Goal: Find contact information: Find contact information

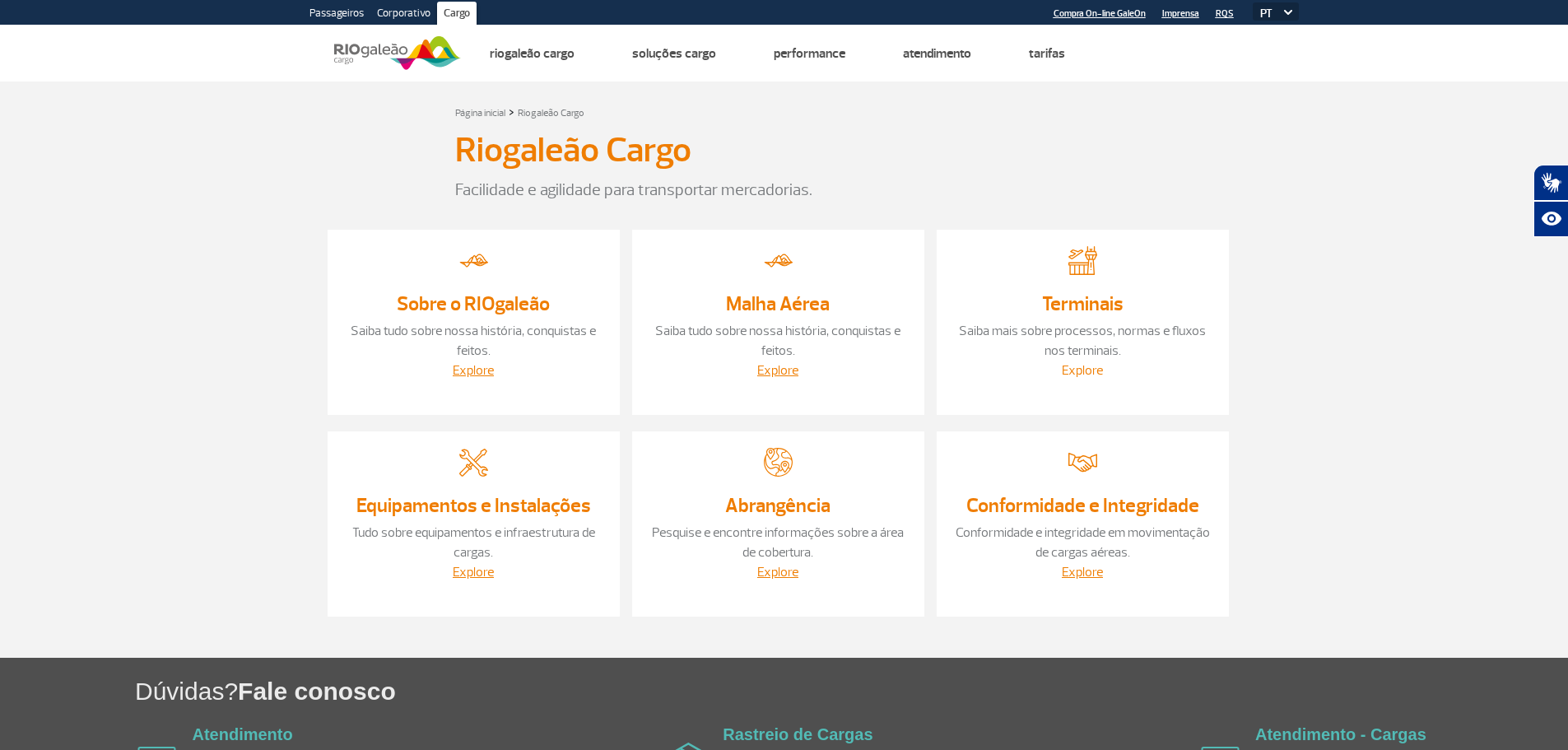
click at [1075, 367] on link "Explore" at bounding box center [1083, 370] width 41 height 17
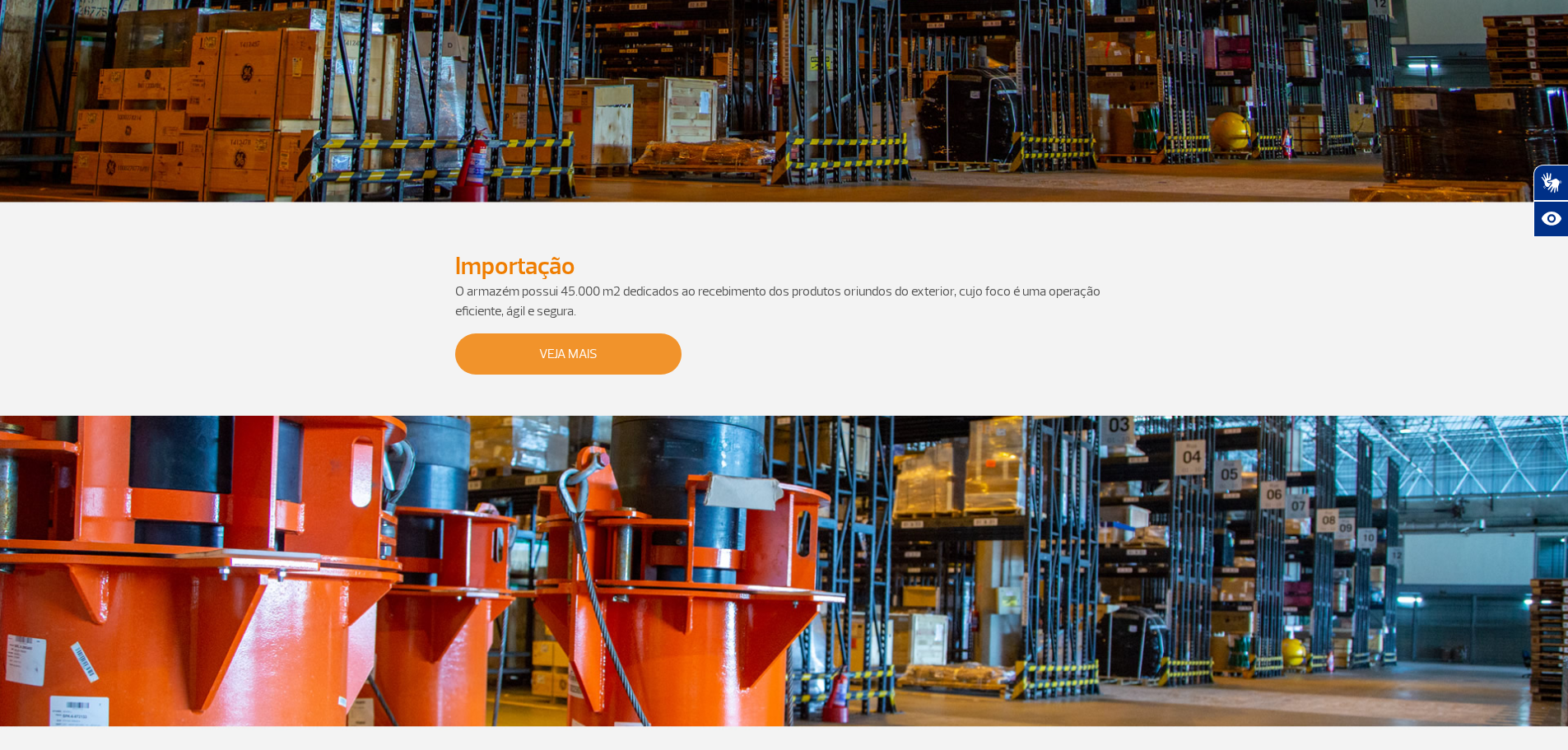
scroll to position [905, 0]
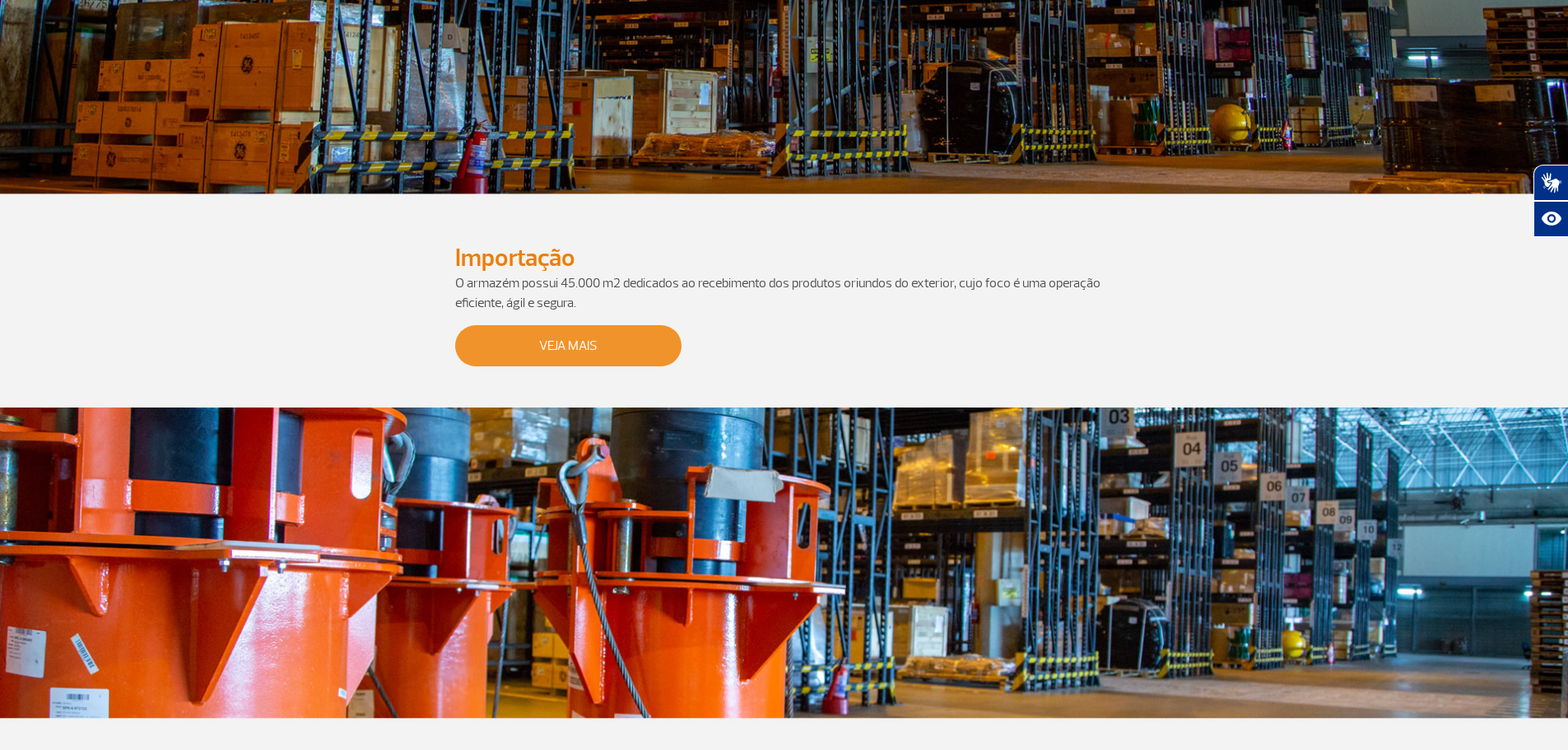
click at [513, 342] on link "Veja Mais" at bounding box center [568, 346] width 227 height 41
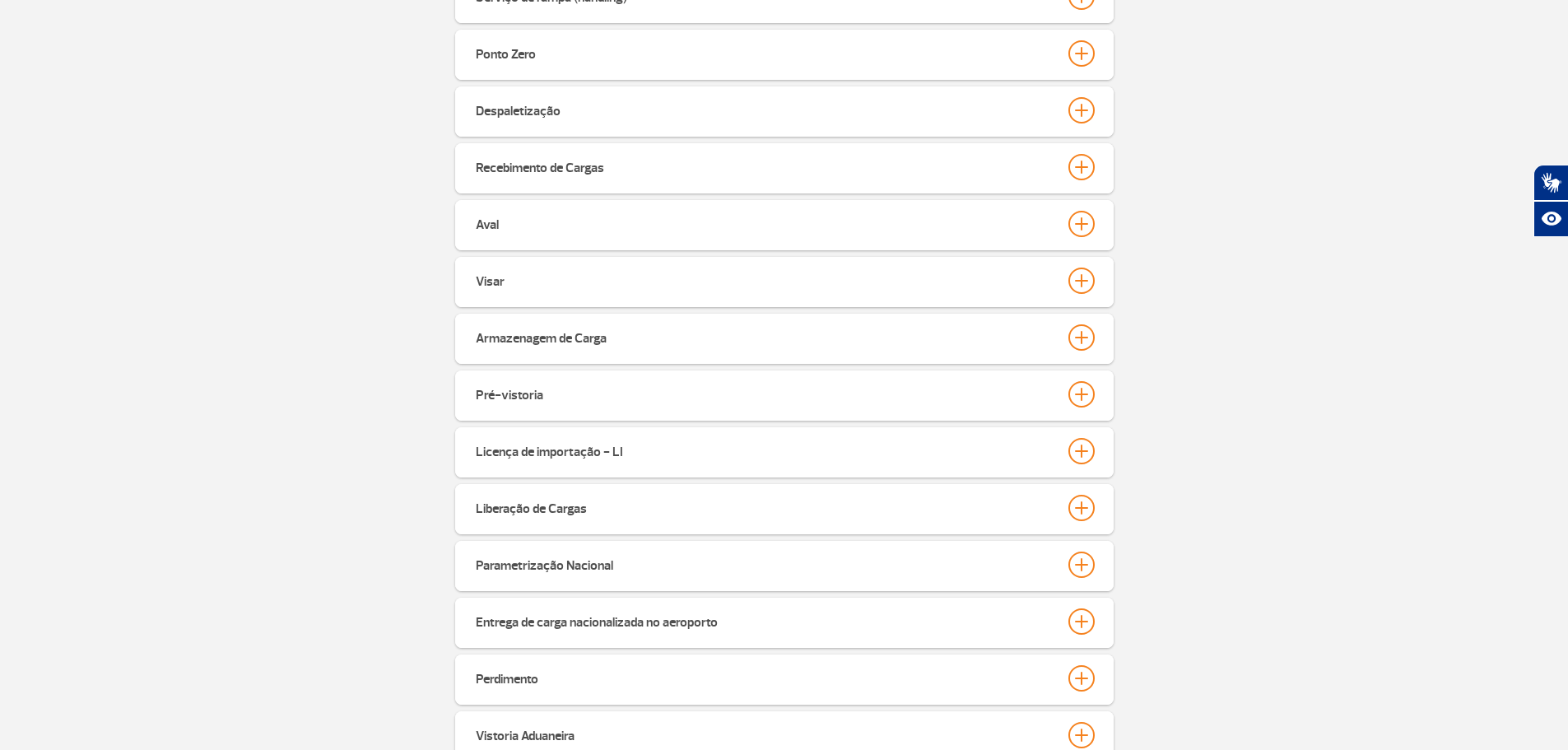
scroll to position [741, 0]
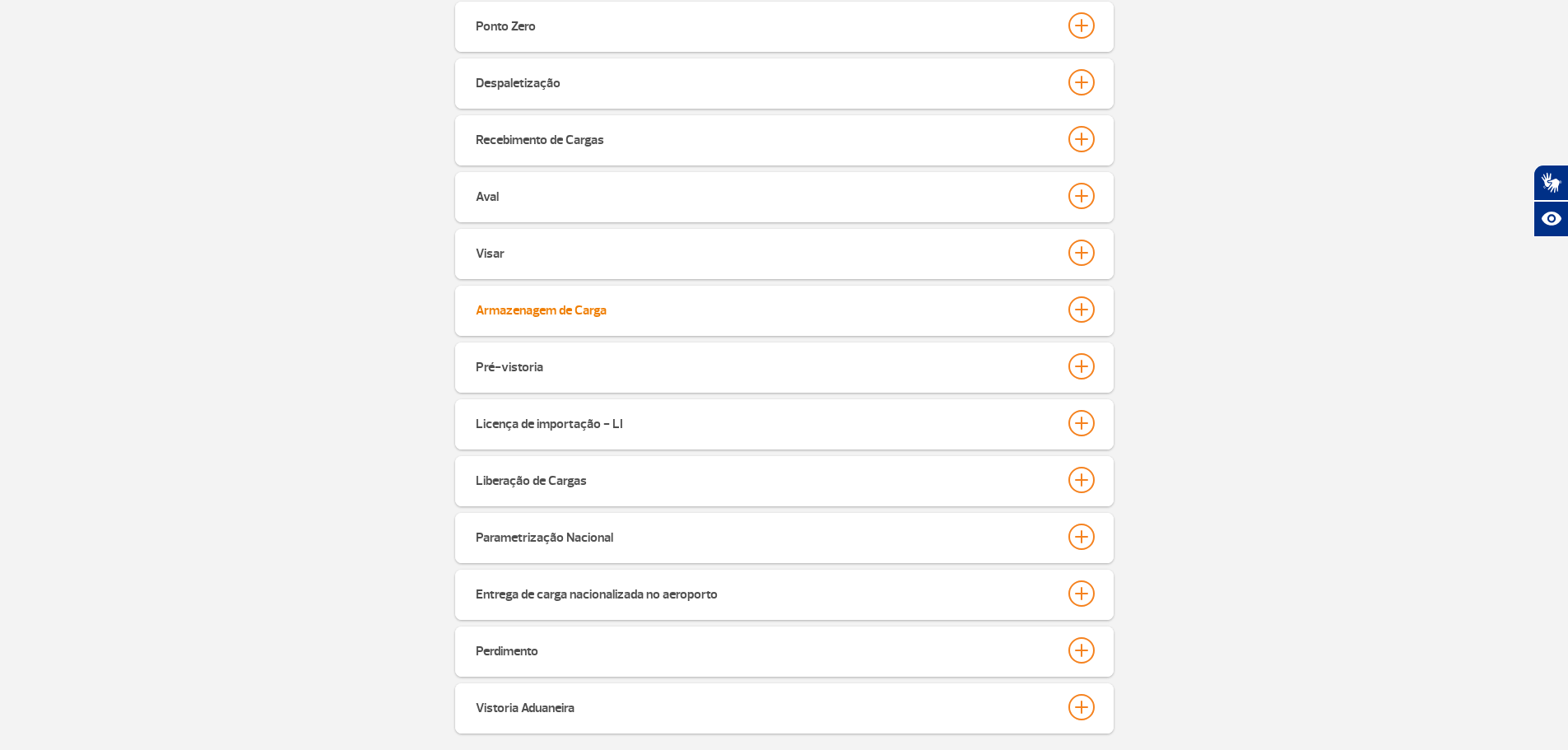
click at [547, 311] on div "Armazenagem de Carga" at bounding box center [541, 307] width 131 height 23
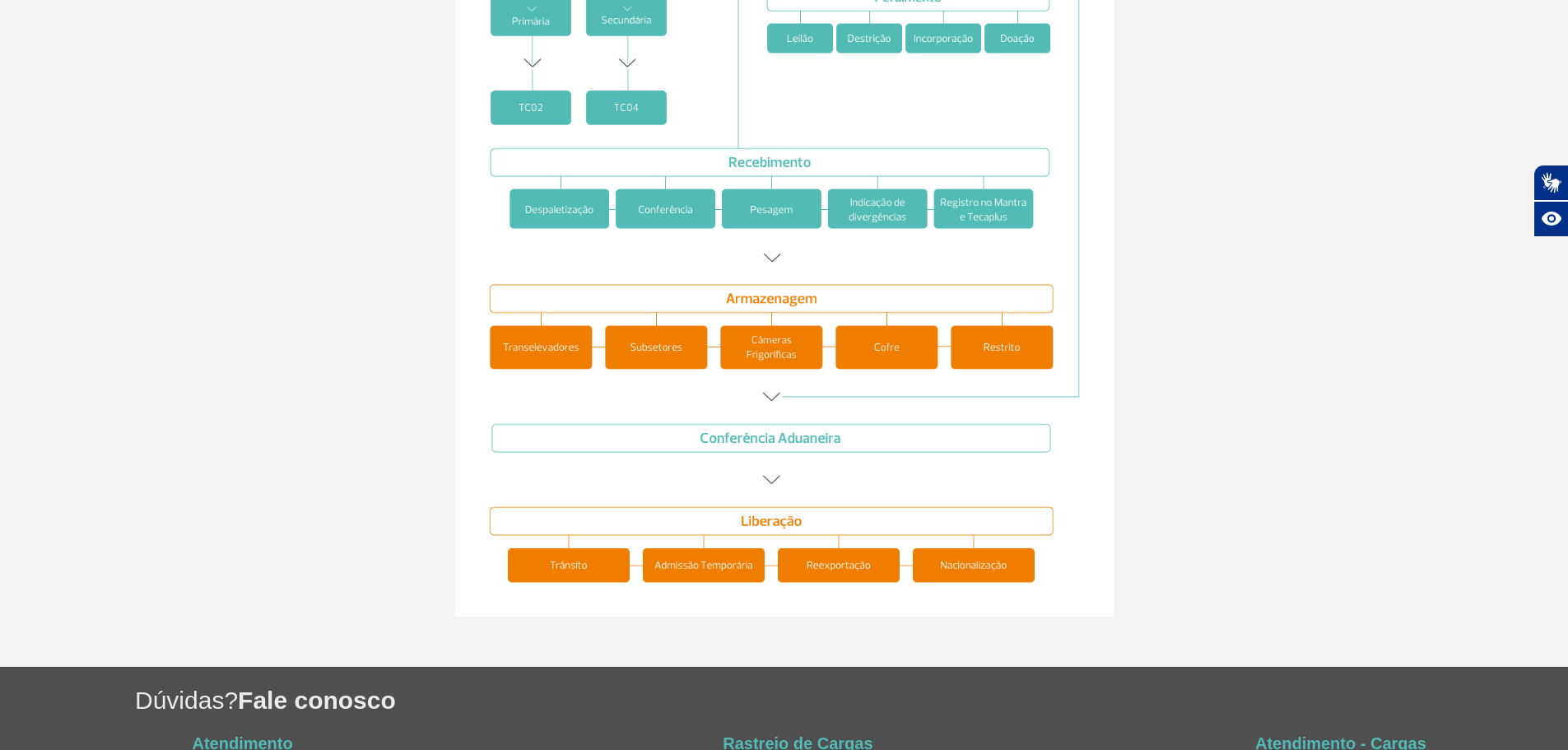
scroll to position [2412, 0]
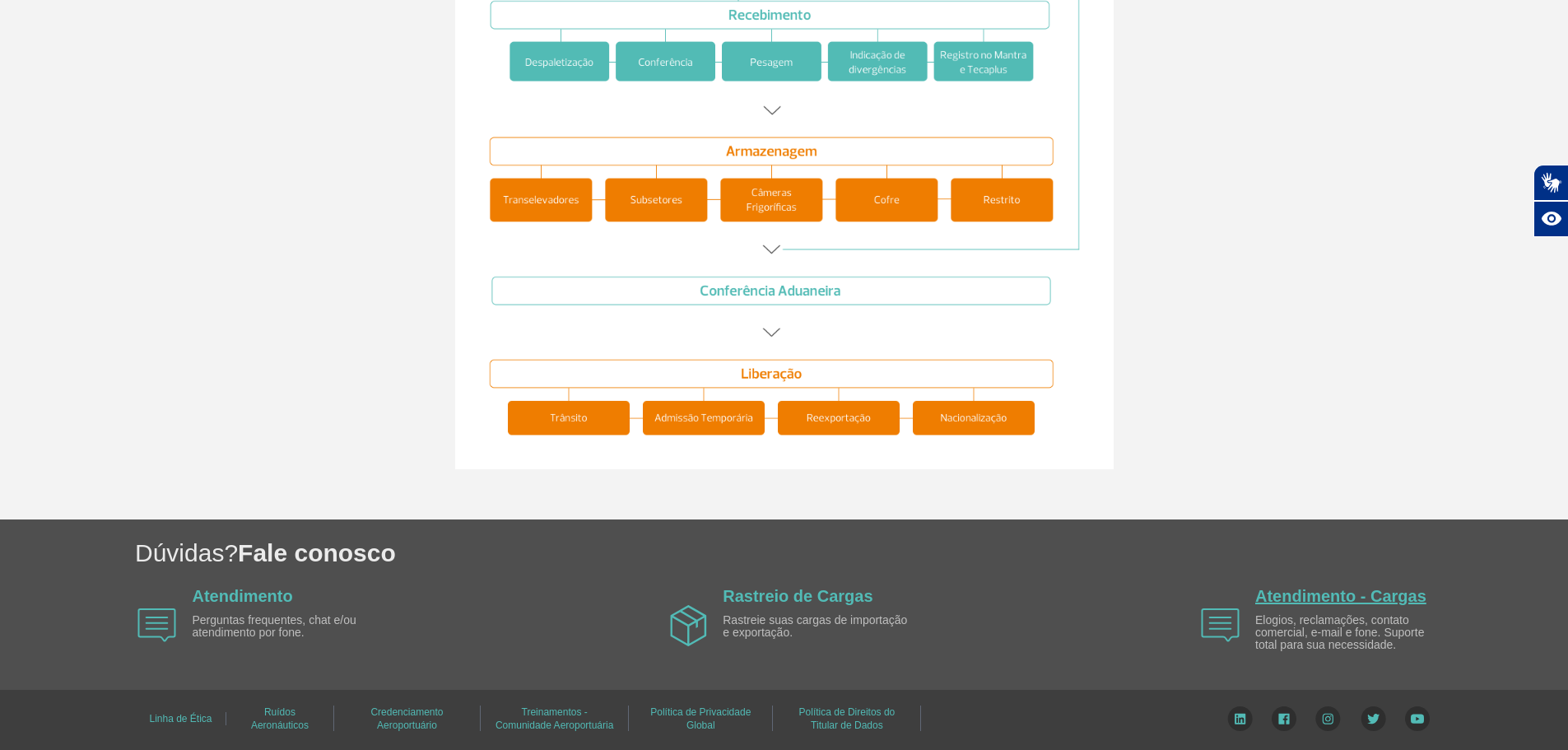
click at [1359, 601] on link "Atendimento - Cargas" at bounding box center [1341, 595] width 171 height 18
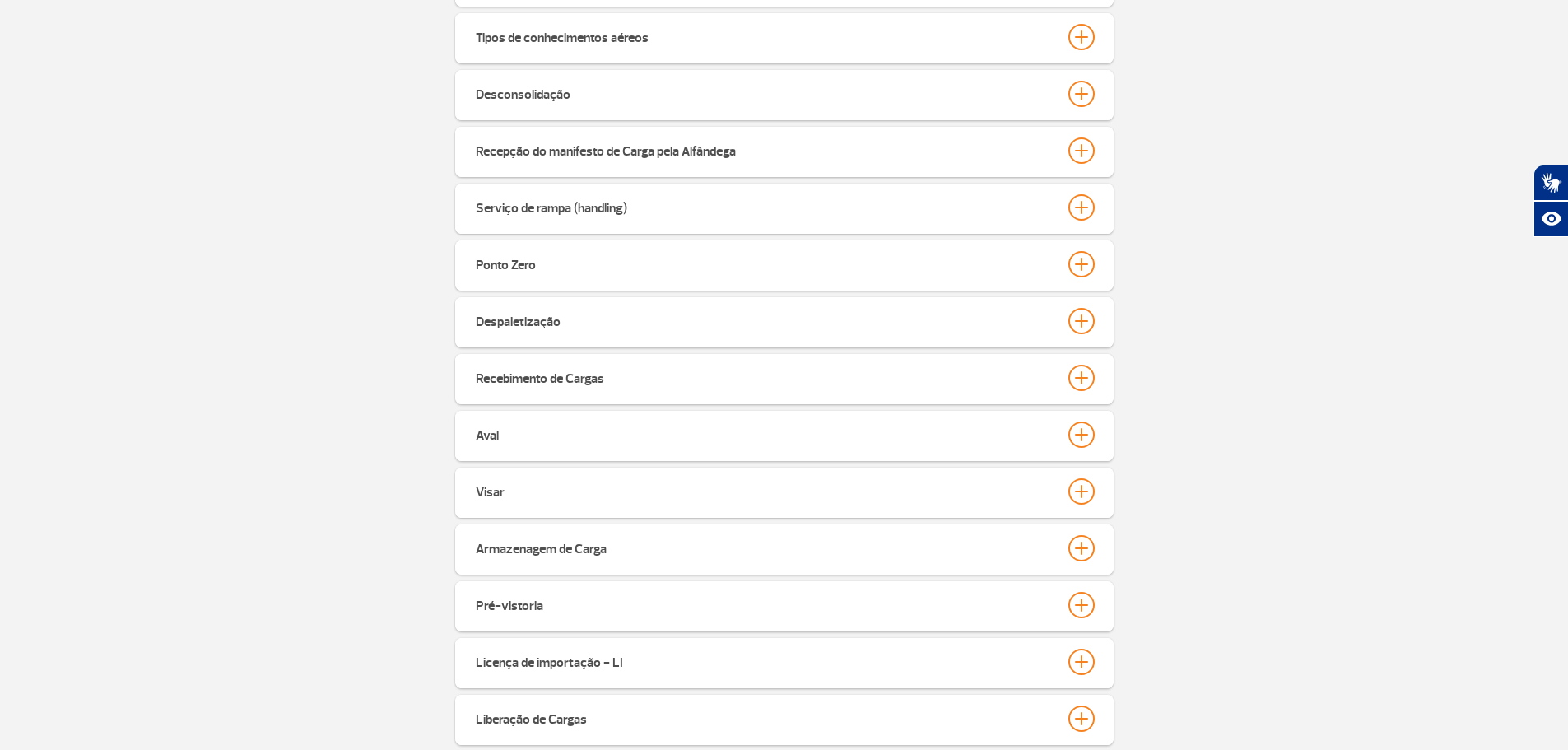
scroll to position [491, 0]
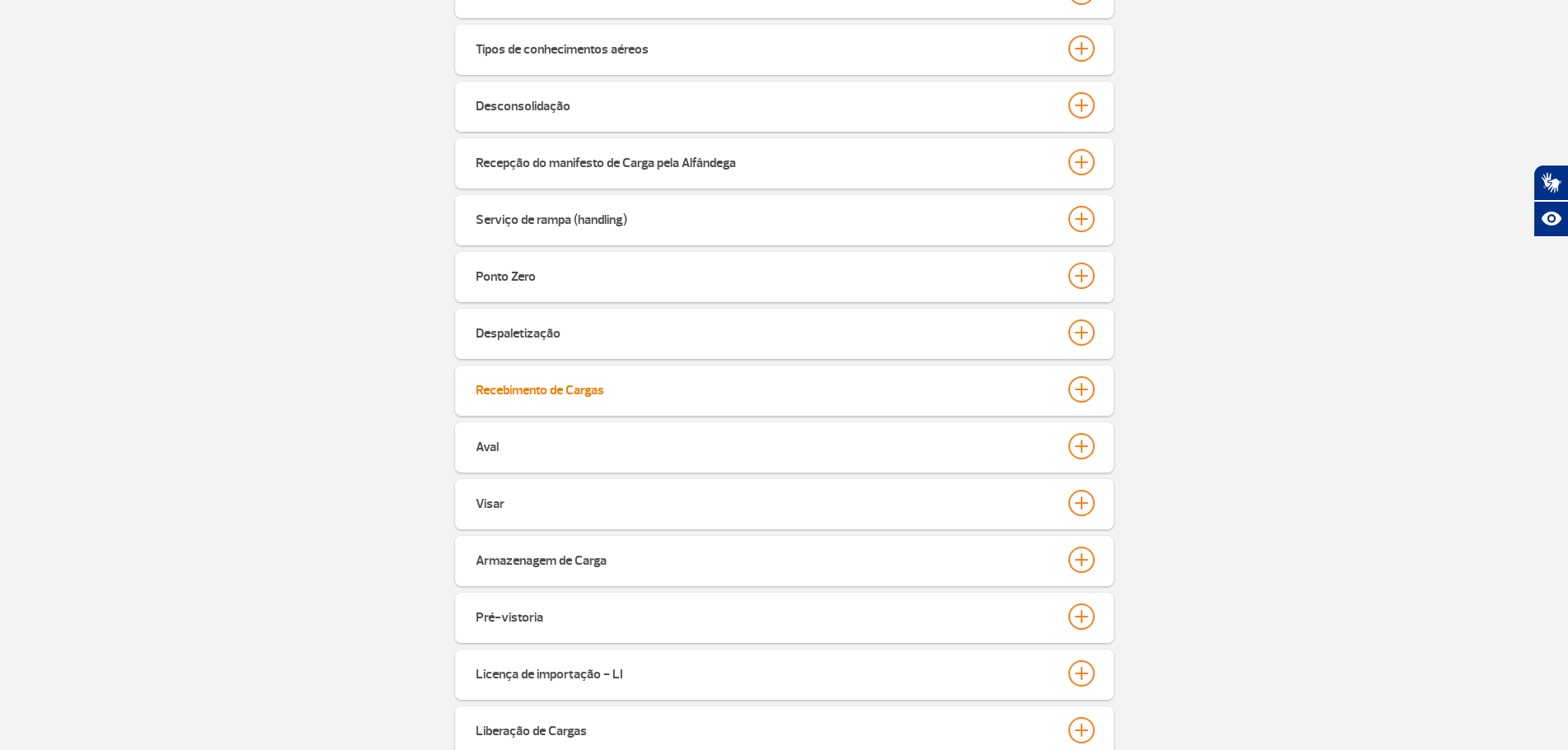
click at [708, 400] on button "Recebimento de Cargas" at bounding box center [784, 389] width 619 height 28
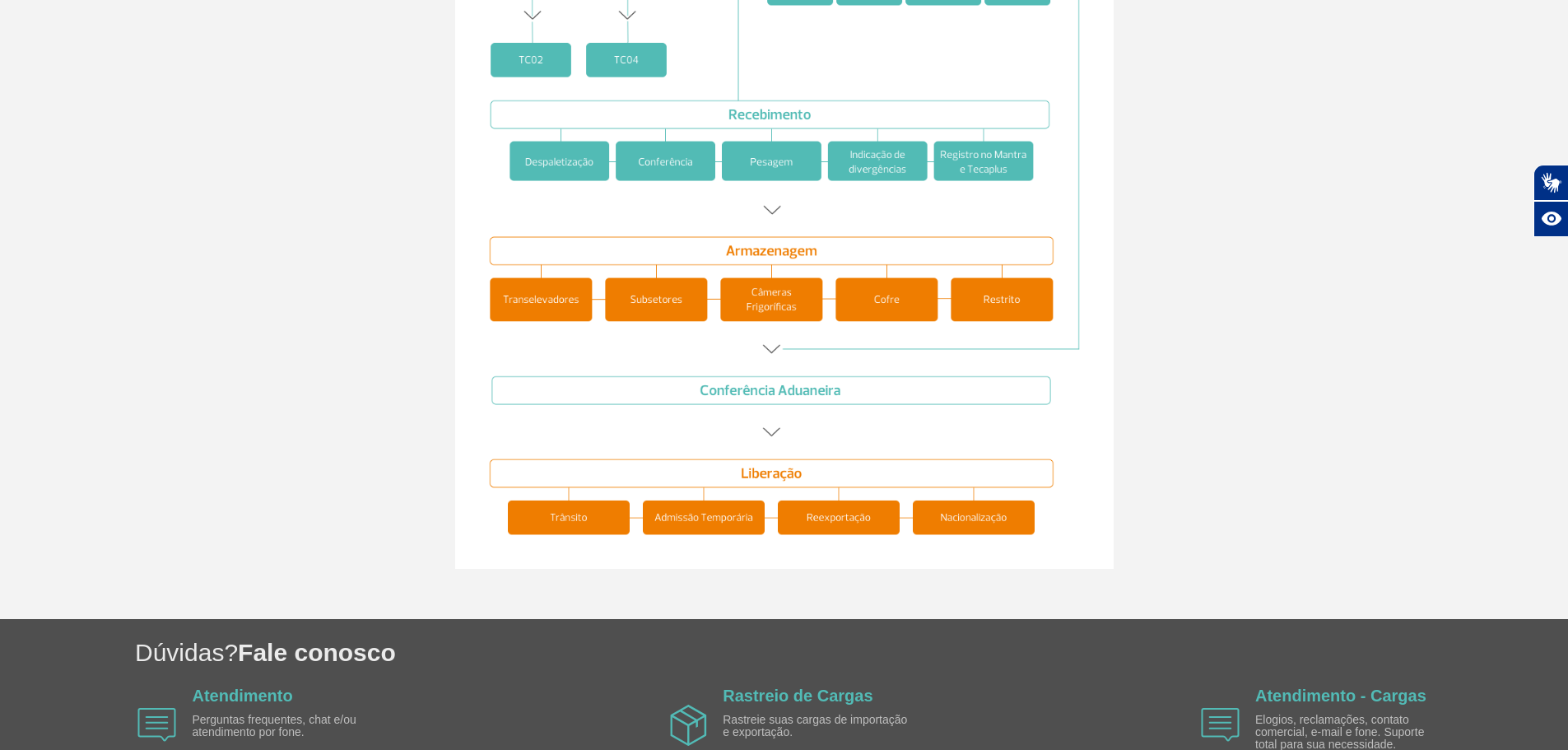
scroll to position [3078, 0]
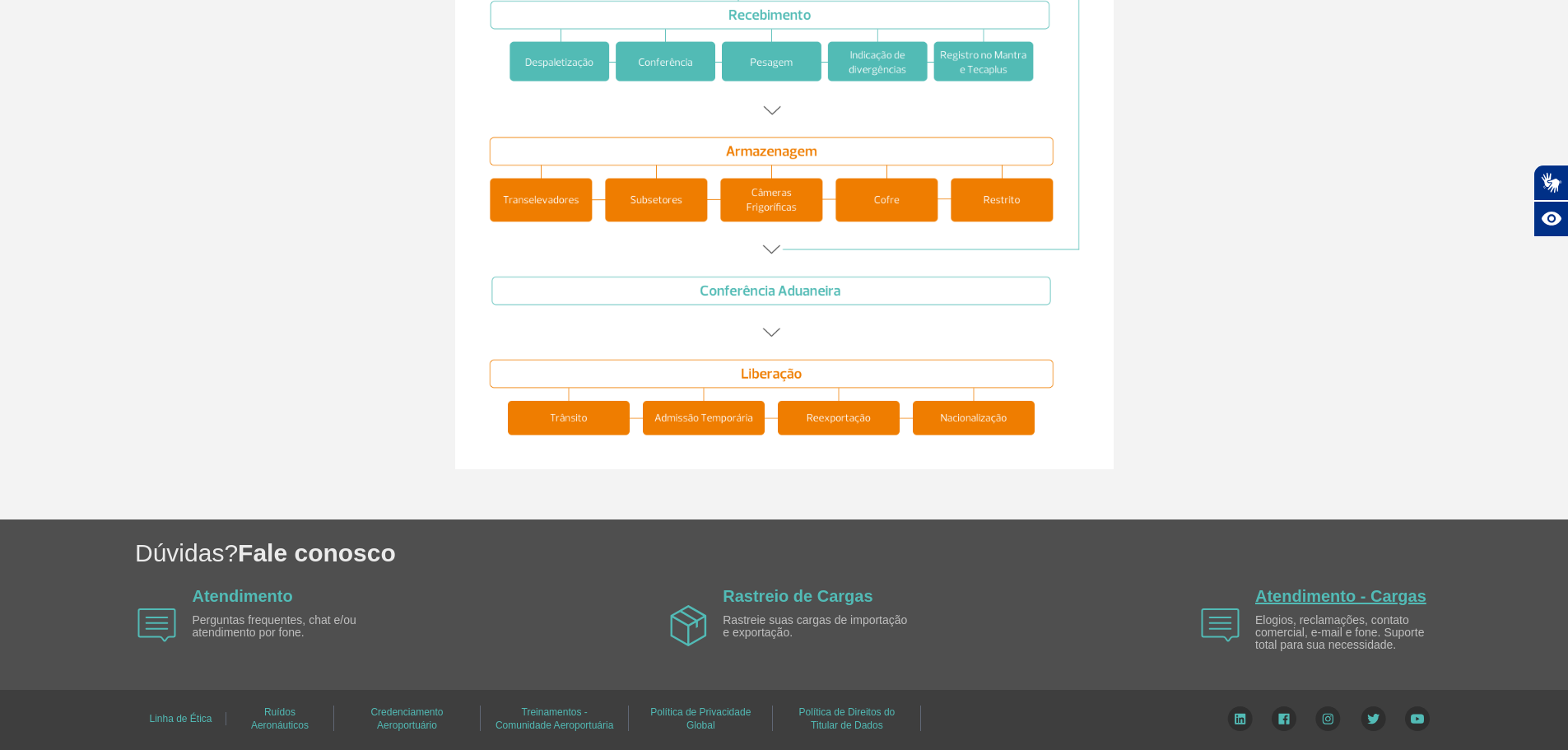
click at [1327, 599] on link "Atendimento - Cargas" at bounding box center [1341, 595] width 171 height 18
